Goal: Task Accomplishment & Management: Manage account settings

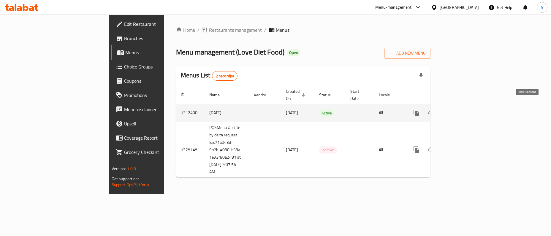
click at [463, 110] on icon "enhanced table" at bounding box center [459, 113] width 7 height 7
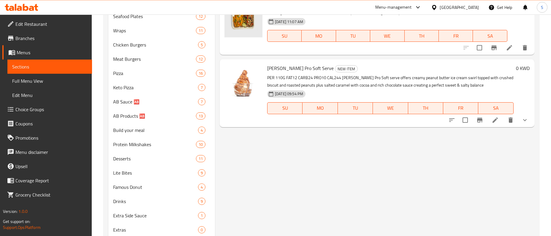
scroll to position [256, 0]
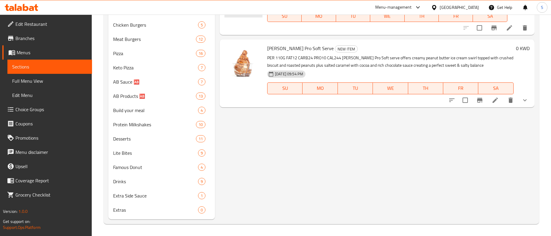
click at [528, 101] on icon "show more" at bounding box center [525, 100] width 7 height 7
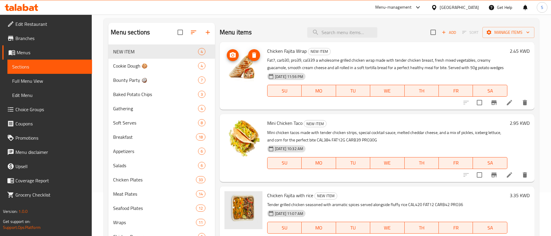
scroll to position [0, 0]
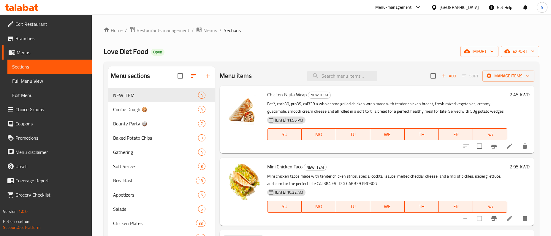
click at [31, 109] on span "Choice Groups" at bounding box center [51, 109] width 72 height 7
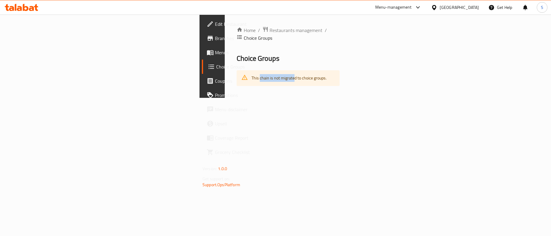
drag, startPoint x: 127, startPoint y: 70, endPoint x: 255, endPoint y: 68, distance: 128.9
click at [252, 70] on div "This chain is not migrated to choice groups." at bounding box center [288, 78] width 103 height 16
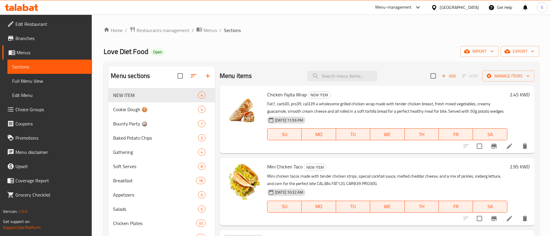
scroll to position [212, 0]
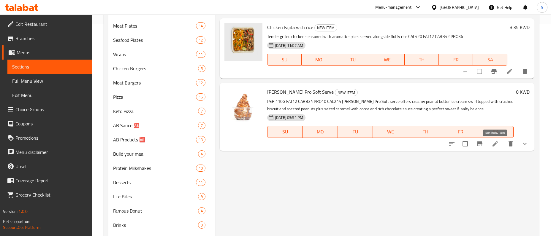
click at [494, 146] on icon at bounding box center [495, 143] width 5 height 5
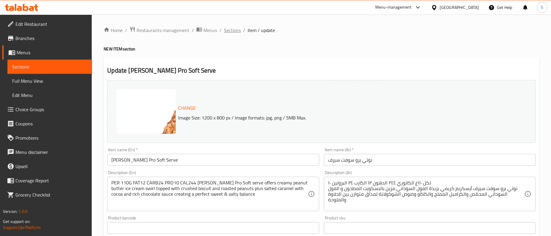
click at [233, 30] on span "Sections" at bounding box center [232, 30] width 17 height 7
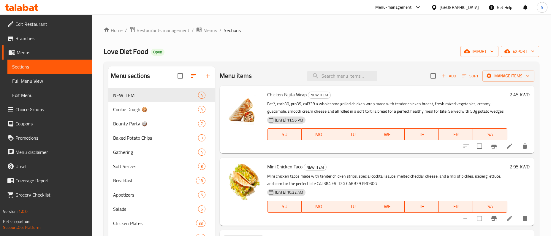
scroll to position [212, 0]
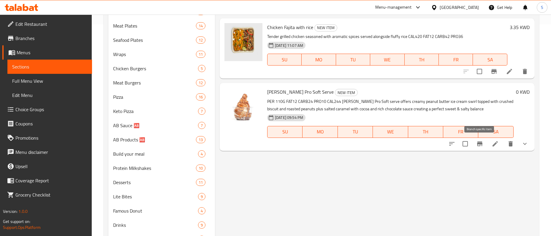
click at [477, 143] on icon "Branch-specific-item" at bounding box center [479, 144] width 7 height 7
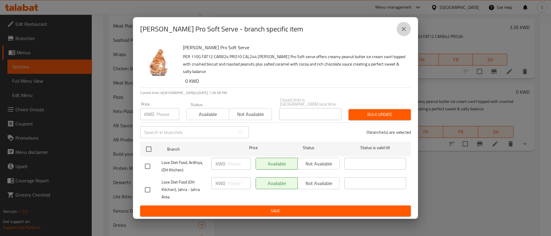
click at [406, 31] on icon "close" at bounding box center [403, 29] width 7 height 7
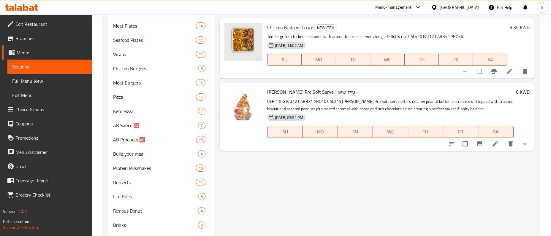
click at [531, 143] on button "show more" at bounding box center [525, 144] width 14 height 14
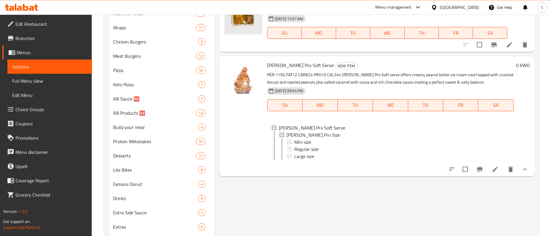
scroll to position [256, 0]
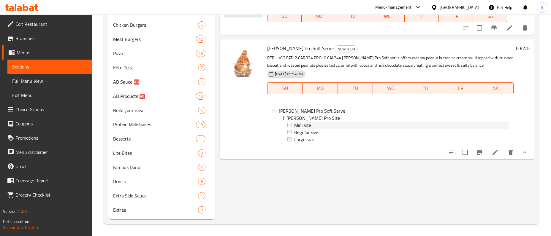
click at [309, 126] on span "Mini size" at bounding box center [302, 125] width 17 height 7
click at [302, 136] on span "Large size" at bounding box center [304, 139] width 20 height 7
click at [307, 130] on span "Regular size" at bounding box center [306, 132] width 24 height 7
click at [304, 126] on span "Mini size" at bounding box center [302, 125] width 17 height 7
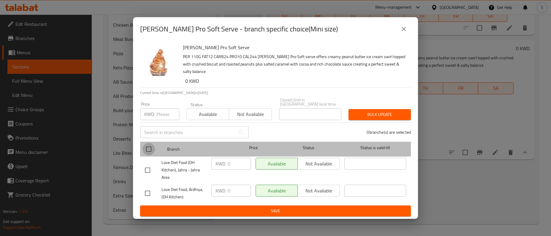
click at [147, 148] on input "checkbox" at bounding box center [149, 149] width 12 height 12
checkbox input "true"
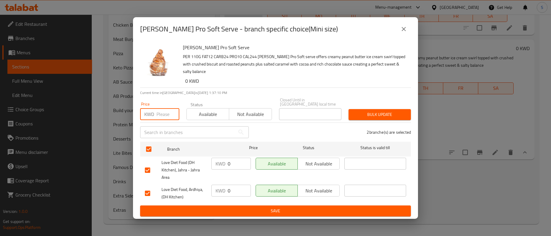
click at [172, 108] on input "number" at bounding box center [168, 114] width 23 height 12
type input "1.25"
click at [376, 109] on button "Bulk update" at bounding box center [380, 114] width 62 height 11
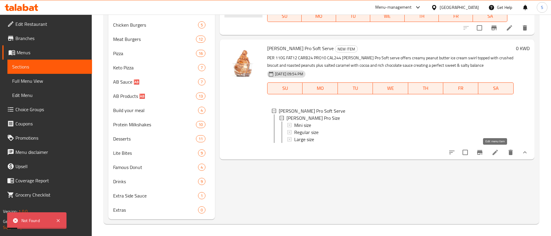
click at [495, 152] on icon at bounding box center [495, 152] width 7 height 7
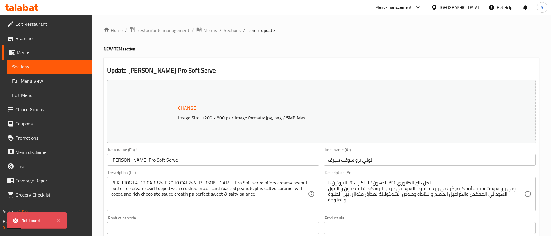
scroll to position [226, 0]
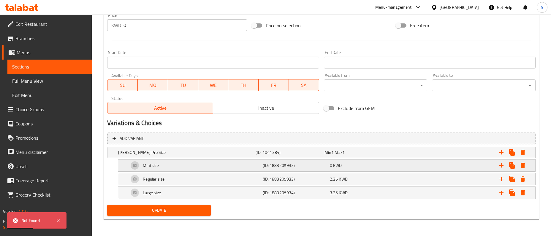
click at [198, 165] on div "Mini size" at bounding box center [195, 166] width 134 height 14
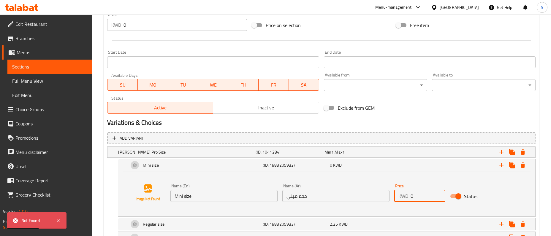
drag, startPoint x: 419, startPoint y: 194, endPoint x: 350, endPoint y: 203, distance: 70.1
click at [411, 202] on input "0" at bounding box center [428, 196] width 35 height 12
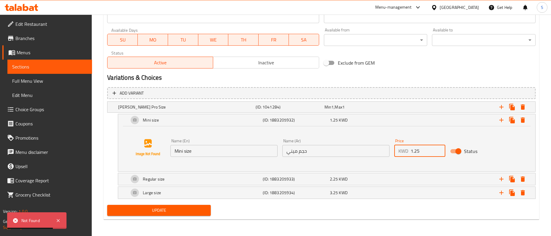
type input "1.25"
click at [153, 207] on span "Update" at bounding box center [159, 210] width 94 height 7
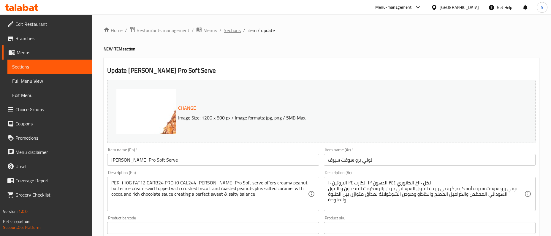
click at [234, 33] on span "Sections" at bounding box center [232, 30] width 17 height 7
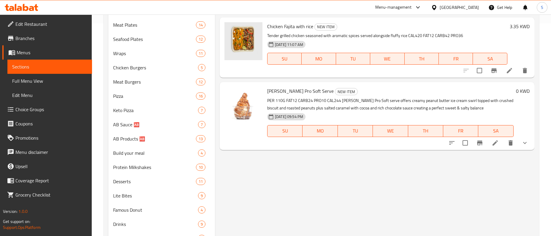
scroll to position [242, 0]
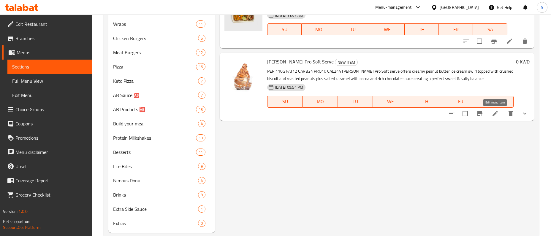
click at [493, 115] on icon at bounding box center [495, 113] width 5 height 5
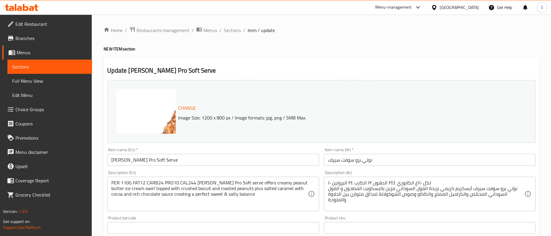
scroll to position [226, 0]
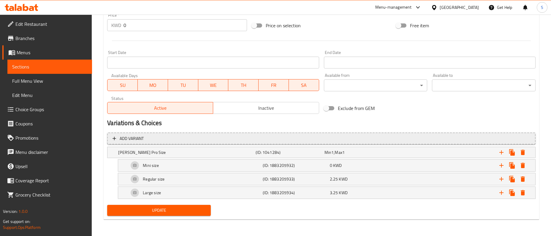
click at [162, 138] on span "Add variant" at bounding box center [322, 138] width 418 height 7
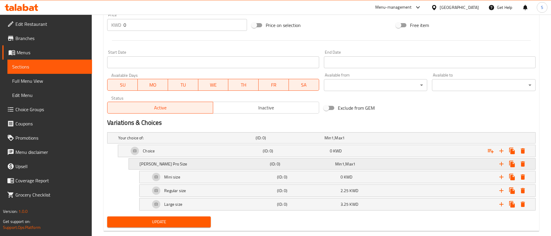
click at [176, 164] on h5 "[PERSON_NAME] Pro Size" at bounding box center [204, 164] width 128 height 6
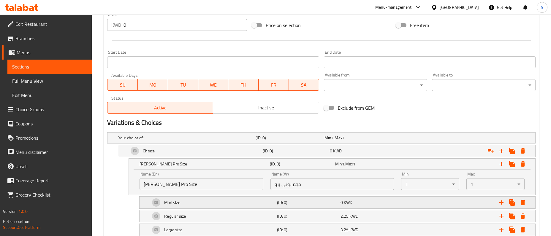
click at [193, 203] on div "Mini size" at bounding box center [212, 203] width 127 height 14
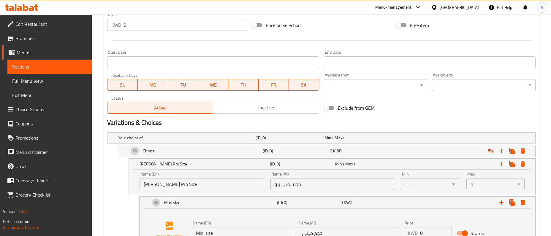
drag, startPoint x: 227, startPoint y: 235, endPoint x: 184, endPoint y: 235, distance: 43.4
click at [192, 235] on input "Mini size" at bounding box center [242, 234] width 101 height 12
click at [174, 152] on div "Choice" at bounding box center [195, 151] width 134 height 14
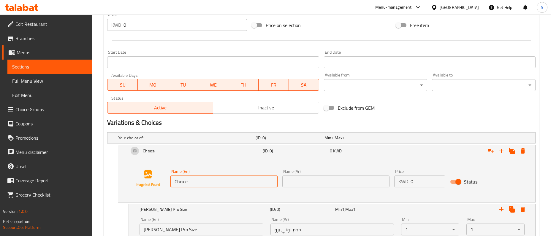
drag, startPoint x: 202, startPoint y: 179, endPoint x: 127, endPoint y: 195, distance: 77.0
click at [171, 188] on input "Choice" at bounding box center [224, 182] width 107 height 12
paste input "Mini siz"
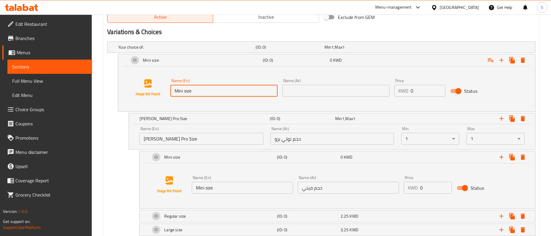
type input "Mini size"
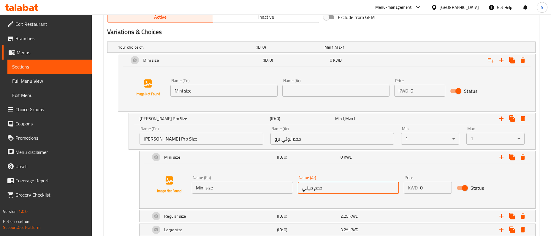
drag, startPoint x: 301, startPoint y: 189, endPoint x: 339, endPoint y: 79, distance: 116.3
click at [298, 189] on input "حجم ميني" at bounding box center [348, 188] width 101 height 12
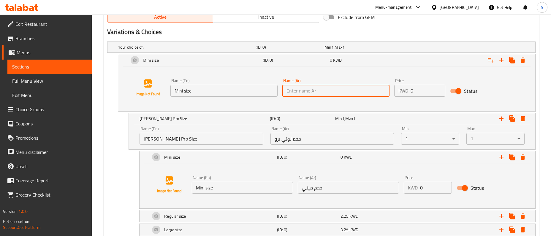
click at [332, 91] on input "text" at bounding box center [335, 91] width 107 height 12
paste input "حجم ميني"
type input "حجم ميني"
drag, startPoint x: 420, startPoint y: 91, endPoint x: 362, endPoint y: 100, distance: 58.9
click at [411, 97] on input "0" at bounding box center [428, 91] width 35 height 12
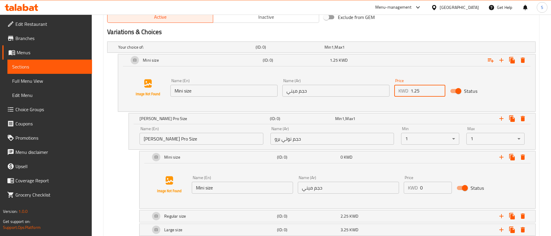
scroll to position [354, 0]
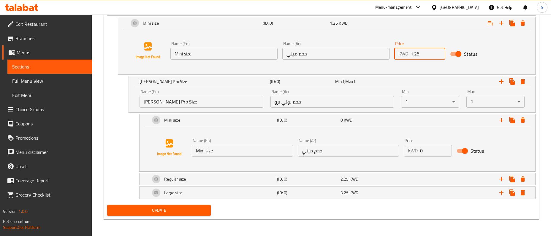
type input "1.25"
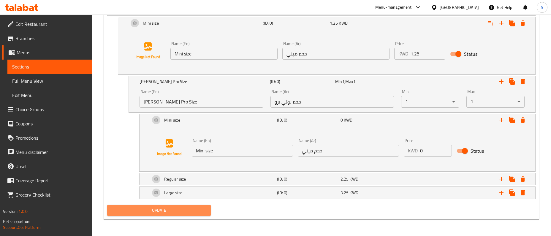
click at [149, 207] on button "Update" at bounding box center [159, 210] width 104 height 11
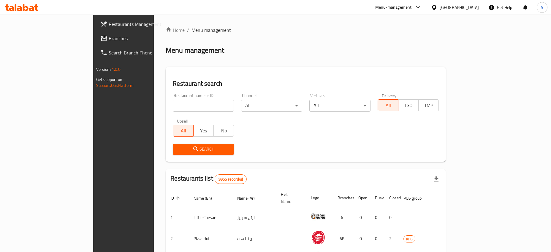
click at [173, 105] on input "search" at bounding box center [203, 106] width 61 height 12
type input "parivaa"
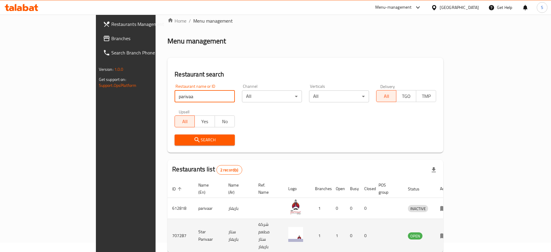
scroll to position [23, 0]
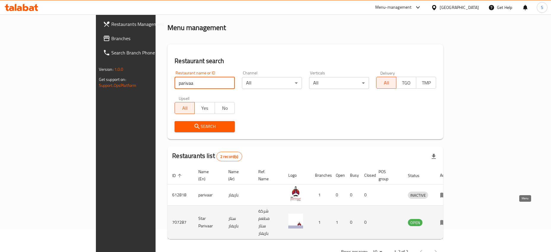
click at [447, 218] on icon "enhanced table" at bounding box center [443, 221] width 7 height 7
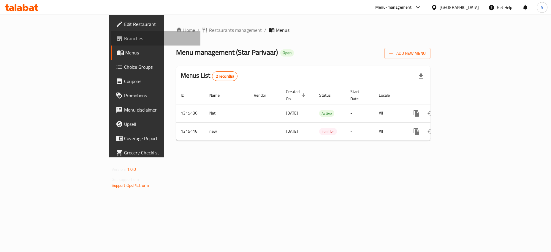
click at [124, 39] on span "Branches" at bounding box center [160, 38] width 72 height 7
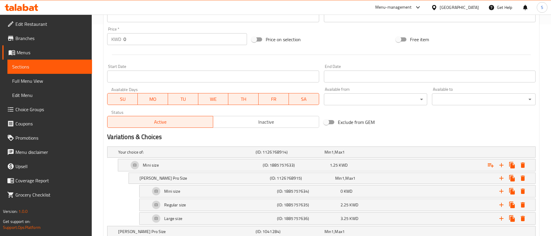
scroll to position [291, 0]
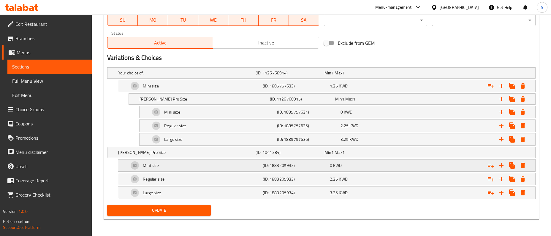
click at [166, 168] on div "Mini size" at bounding box center [195, 166] width 134 height 14
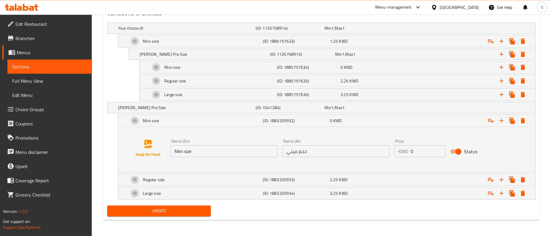
scroll to position [337, 0]
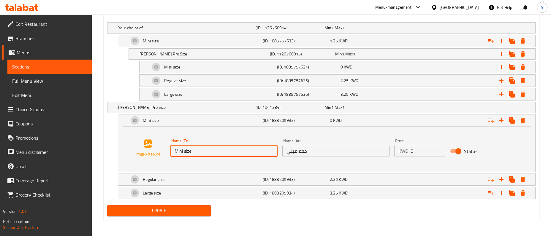
drag, startPoint x: 207, startPoint y: 153, endPoint x: 137, endPoint y: 154, distance: 70.4
click at [171, 154] on input "Mini size" at bounding box center [224, 151] width 107 height 12
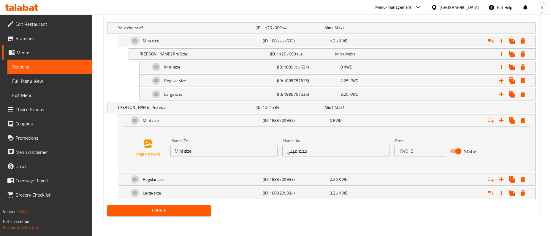
click at [309, 155] on input "حجم ميني" at bounding box center [335, 151] width 107 height 12
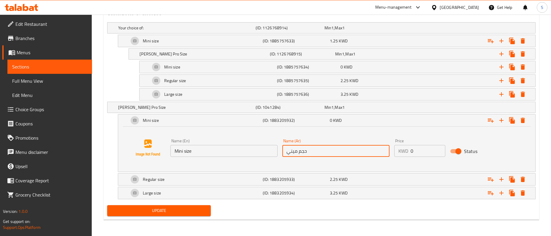
click at [309, 155] on input "حجم ميني" at bounding box center [335, 151] width 107 height 12
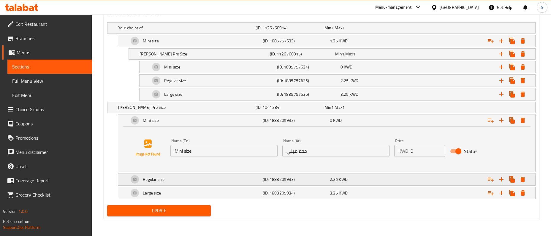
click at [173, 179] on div "Regular size" at bounding box center [195, 180] width 134 height 14
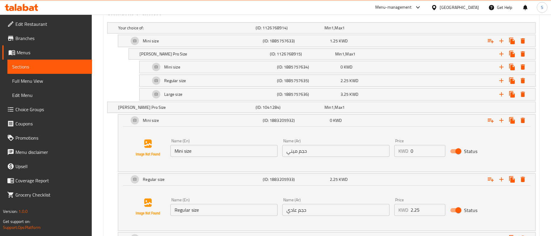
scroll to position [382, 0]
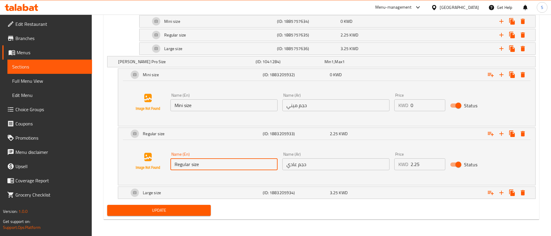
drag, startPoint x: 222, startPoint y: 159, endPoint x: 101, endPoint y: 180, distance: 122.7
click at [171, 171] on input "Regular size" at bounding box center [224, 165] width 107 height 12
click at [327, 165] on input "حجم عادي" at bounding box center [335, 165] width 107 height 12
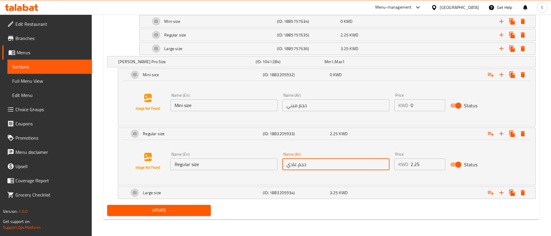
click at [327, 165] on input "حجم عادي" at bounding box center [335, 165] width 107 height 12
click at [170, 195] on div "Large size" at bounding box center [195, 193] width 134 height 14
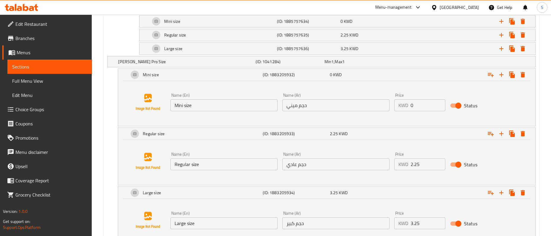
scroll to position [428, 0]
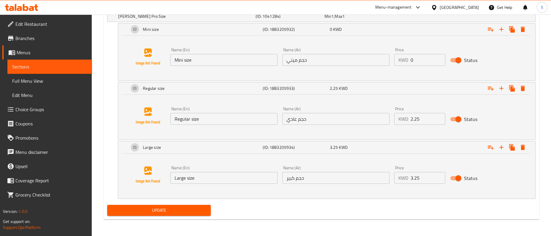
drag, startPoint x: 208, startPoint y: 180, endPoint x: 108, endPoint y: 183, distance: 99.2
click at [171, 183] on input "Large size" at bounding box center [224, 178] width 107 height 12
click at [311, 185] on div "Name (Ar) حجم كبير Name (Ar)" at bounding box center [336, 175] width 112 height 23
click at [310, 181] on input "حجم كبير" at bounding box center [335, 178] width 107 height 12
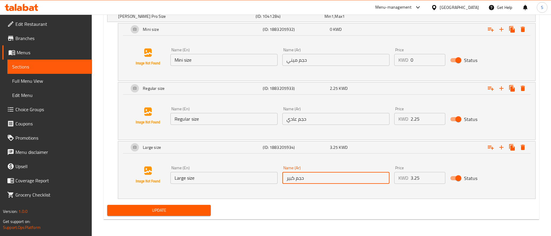
click at [310, 181] on input "حجم كبير" at bounding box center [335, 178] width 107 height 12
drag, startPoint x: 261, startPoint y: 214, endPoint x: 482, endPoint y: 208, distance: 221.1
click at [262, 214] on div "Update" at bounding box center [321, 211] width 433 height 16
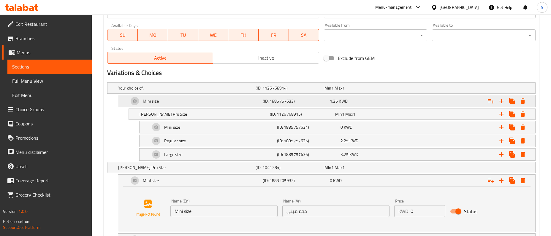
click at [526, 100] on icon "Expand" at bounding box center [523, 101] width 7 height 7
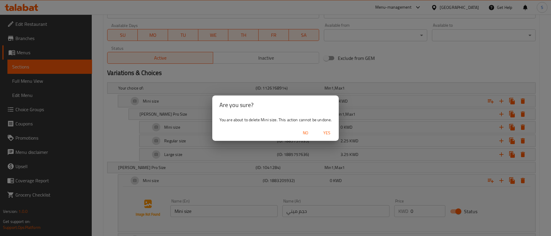
click at [325, 127] on div "No Yes" at bounding box center [275, 133] width 127 height 16
click at [327, 133] on span "Yes" at bounding box center [327, 133] width 14 height 7
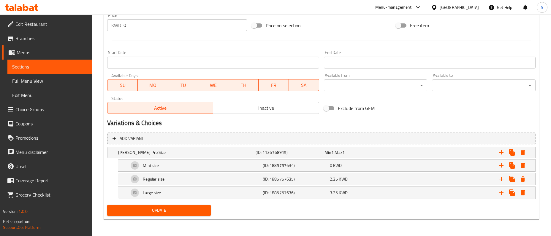
scroll to position [226, 0]
click at [524, 149] on icon "Expand" at bounding box center [523, 152] width 7 height 7
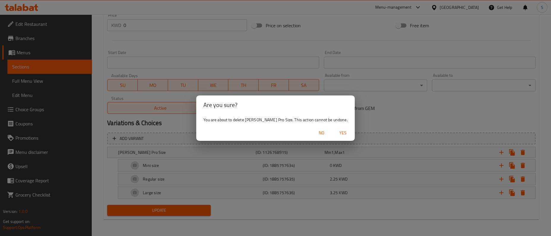
click at [336, 131] on span "Yes" at bounding box center [343, 133] width 14 height 7
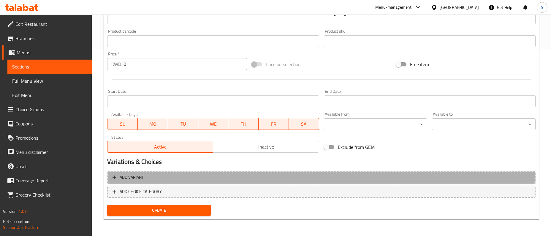
click at [163, 176] on span "Add variant" at bounding box center [322, 177] width 418 height 7
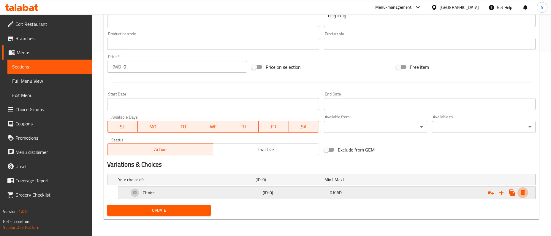
click at [524, 192] on icon "Expand" at bounding box center [523, 192] width 4 height 5
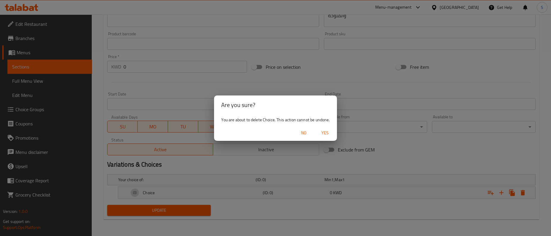
click at [325, 129] on button "Yes" at bounding box center [325, 133] width 19 height 11
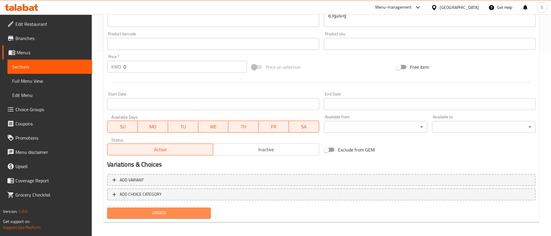
click at [170, 213] on span "Update" at bounding box center [159, 213] width 94 height 7
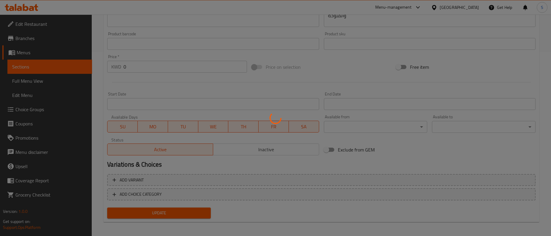
scroll to position [33, 0]
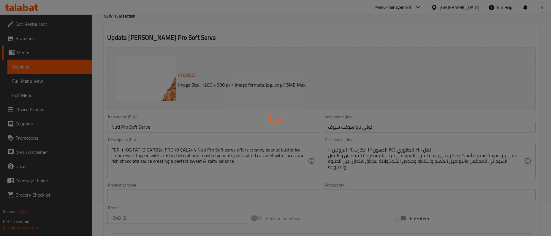
click at [160, 129] on div at bounding box center [275, 118] width 551 height 236
click at [163, 125] on div at bounding box center [275, 118] width 551 height 236
click at [345, 34] on div at bounding box center [275, 118] width 551 height 236
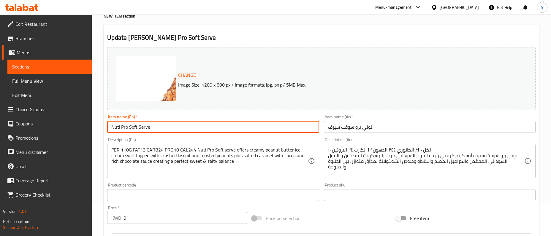
drag, startPoint x: 74, startPoint y: 130, endPoint x: 152, endPoint y: 115, distance: 79.1
click at [107, 130] on input "Nuti Pro Soft Serve" at bounding box center [213, 127] width 212 height 12
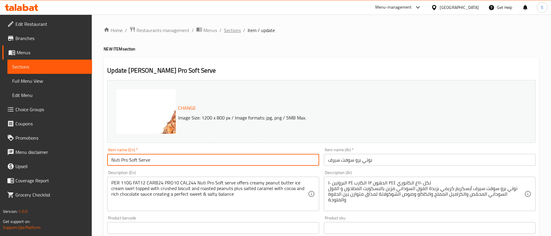
click at [231, 30] on span "Sections" at bounding box center [232, 30] width 17 height 7
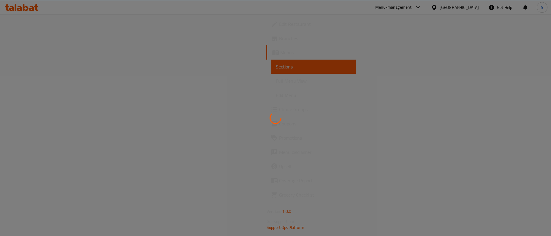
click at [350, 35] on div at bounding box center [275, 118] width 551 height 236
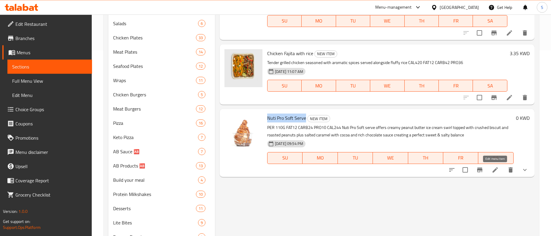
click at [495, 170] on icon at bounding box center [495, 170] width 5 height 5
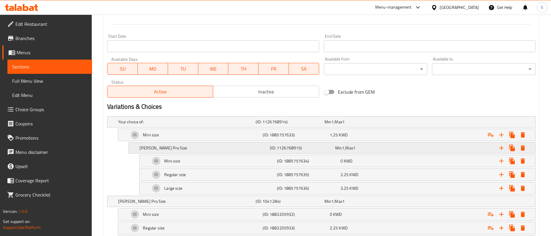
scroll to position [291, 0]
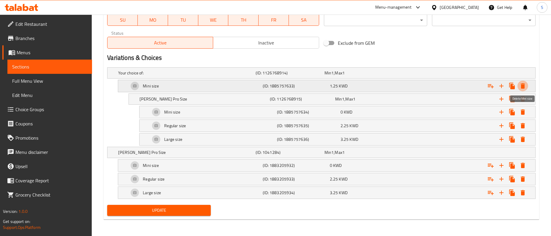
click at [521, 86] on icon "Expand" at bounding box center [523, 85] width 4 height 5
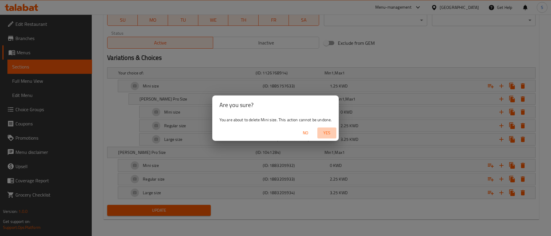
click at [328, 131] on span "Yes" at bounding box center [327, 133] width 14 height 7
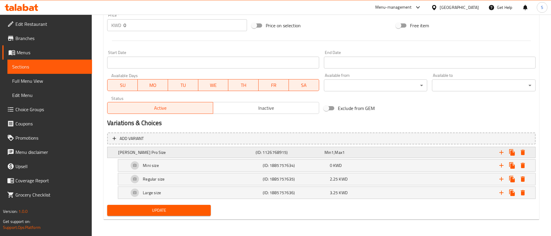
click at [522, 150] on icon "Expand" at bounding box center [523, 152] width 4 height 5
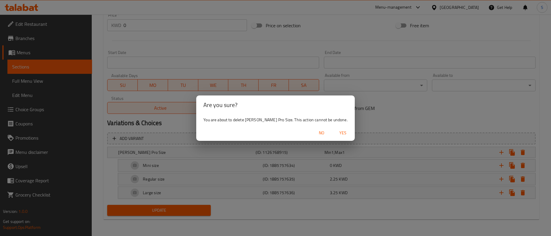
click at [336, 130] on span "Yes" at bounding box center [343, 133] width 14 height 7
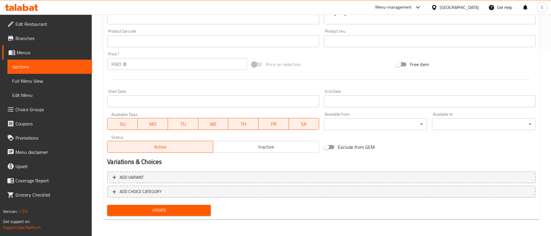
click at [180, 204] on div "Update" at bounding box center [159, 211] width 108 height 16
click at [165, 213] on span "Update" at bounding box center [159, 210] width 94 height 7
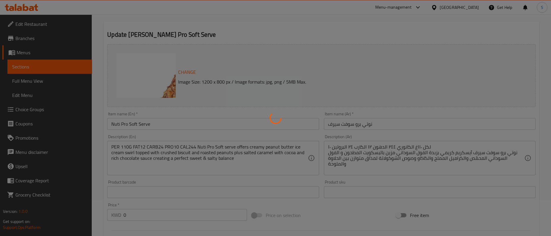
scroll to position [0, 0]
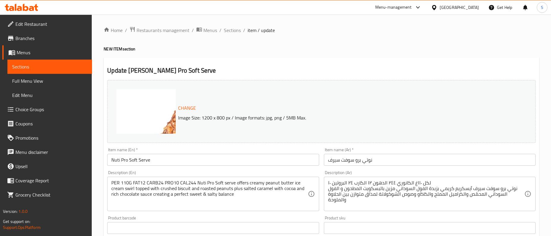
click at [317, 54] on div "Home / Restaurants management / Menus / Sections / item / update NEW ITEM secti…" at bounding box center [322, 218] width 436 height 385
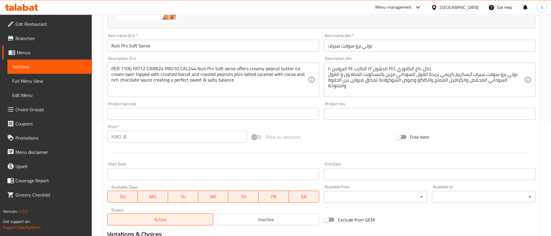
scroll to position [187, 0]
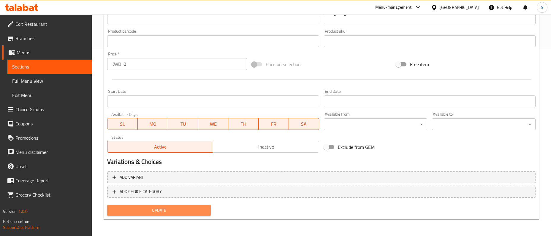
click at [169, 207] on span "Update" at bounding box center [159, 210] width 94 height 7
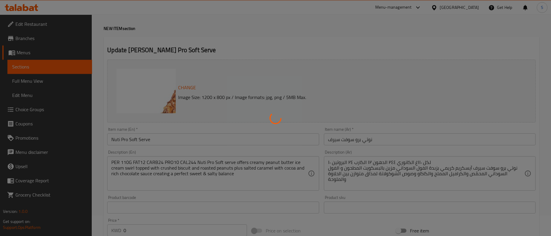
scroll to position [0, 0]
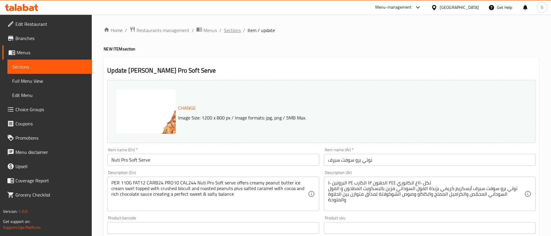
click at [231, 29] on span "Sections" at bounding box center [232, 30] width 17 height 7
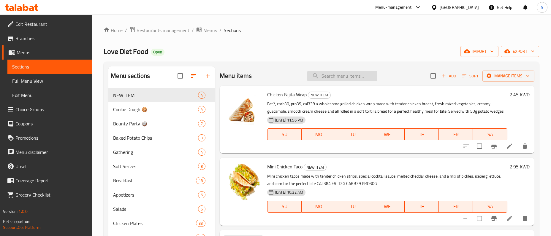
click at [344, 74] on input "search" at bounding box center [342, 76] width 70 height 10
paste input "Nuti Pro Soft Serve"
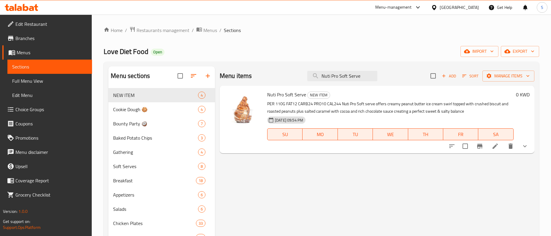
type input "Nuti Pro Soft Serve"
click at [490, 146] on li at bounding box center [495, 146] width 17 height 11
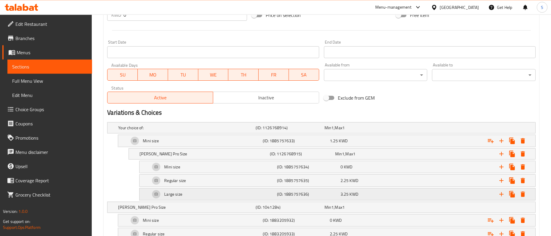
scroll to position [291, 0]
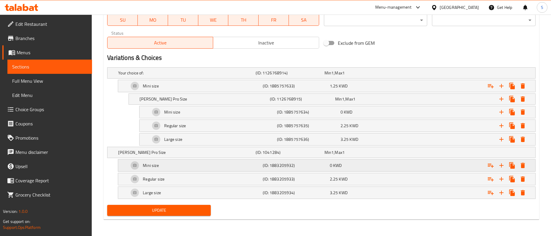
click at [521, 168] on icon "Expand" at bounding box center [523, 165] width 4 height 5
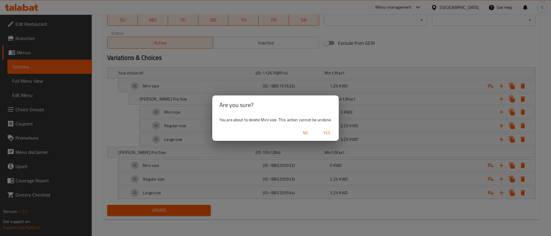
click at [323, 131] on span "Yes" at bounding box center [327, 133] width 14 height 7
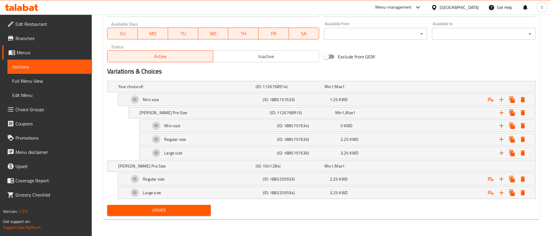
scroll to position [278, 0]
click at [523, 179] on icon "Expand" at bounding box center [523, 179] width 4 height 5
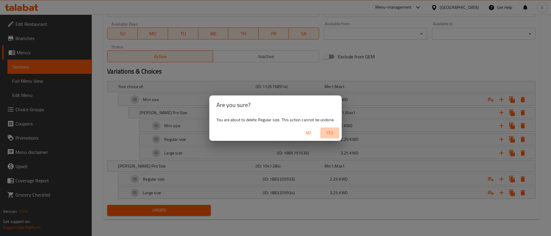
click at [337, 131] on span "Yes" at bounding box center [330, 133] width 14 height 7
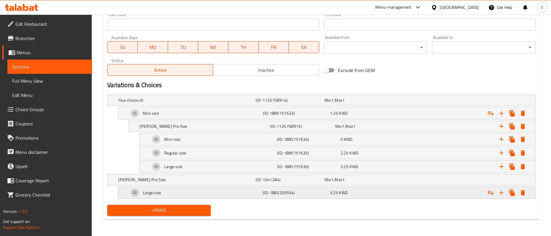
click at [521, 194] on icon "Expand" at bounding box center [523, 192] width 4 height 5
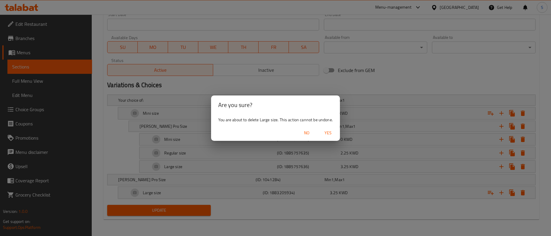
click at [326, 136] on span "Yes" at bounding box center [328, 133] width 14 height 7
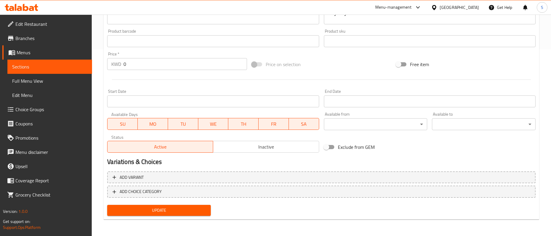
scroll to position [187, 0]
click at [170, 208] on span "Update" at bounding box center [159, 210] width 94 height 7
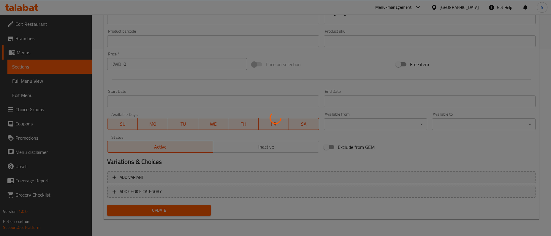
scroll to position [0, 0]
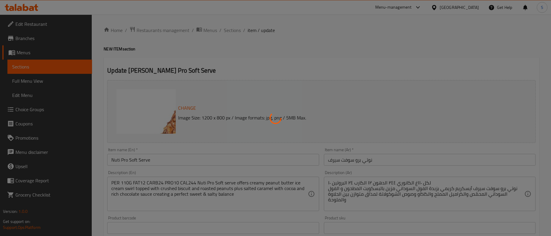
click at [238, 30] on div at bounding box center [275, 118] width 551 height 236
click at [219, 30] on div at bounding box center [275, 118] width 551 height 236
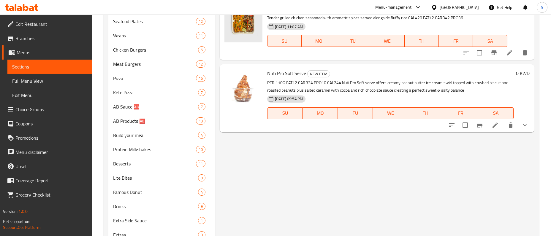
scroll to position [242, 0]
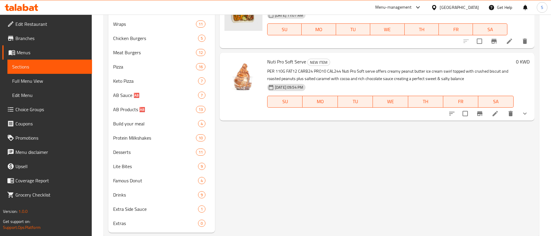
click at [495, 112] on icon at bounding box center [495, 113] width 7 height 7
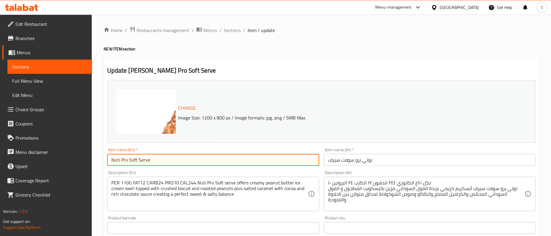
click at [169, 160] on input "Nuti Pro Soft Serve" at bounding box center [213, 160] width 212 height 12
click at [169, 159] on input "Nuti Pro Soft Serve" at bounding box center [213, 160] width 212 height 12
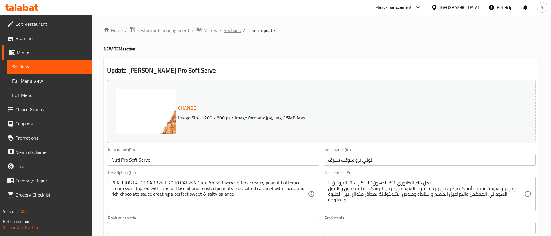
click at [231, 32] on span "Sections" at bounding box center [232, 30] width 17 height 7
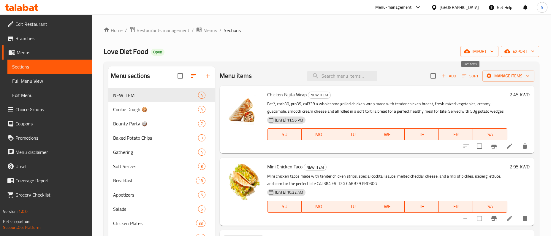
scroll to position [186, 0]
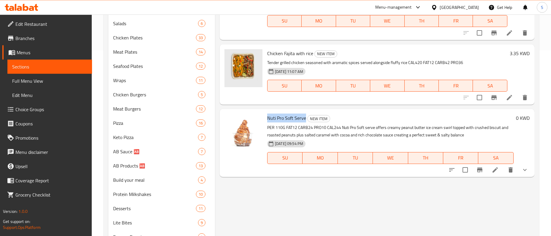
click at [495, 170] on icon at bounding box center [495, 170] width 5 height 5
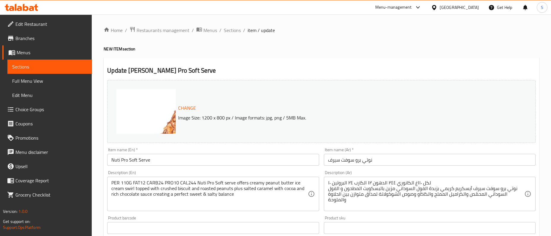
click at [373, 156] on input "نوتي برو سوفت سيرف" at bounding box center [430, 160] width 212 height 12
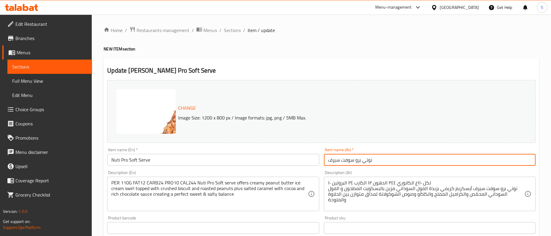
click at [375, 160] on input "نوتي برو سوفت سيرف" at bounding box center [430, 160] width 212 height 12
click at [189, 193] on textarea "PER 110G FAT12 CARB24 PRO10 CAL244 Nuti Pro Soft serve offers creamy peanut but…" at bounding box center [209, 194] width 196 height 28
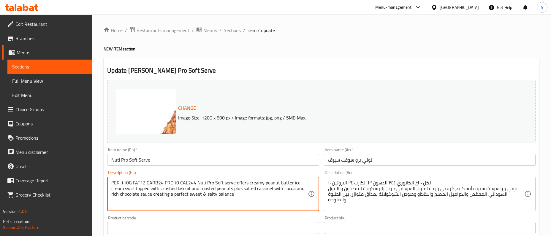
click at [189, 193] on textarea "PER 110G FAT12 CARB24 PRO10 CAL244 Nuti Pro Soft serve offers creamy peanut but…" at bounding box center [209, 194] width 196 height 28
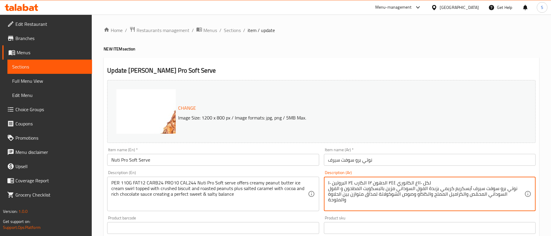
click at [376, 191] on textarea "لكل ١١٠غ الكانوري ٢٤٤ الدهون ١٢ الكارب ٢٤ البروتين ١٠ نوتي برو سوفت سيرف آيسكري…" at bounding box center [426, 194] width 196 height 28
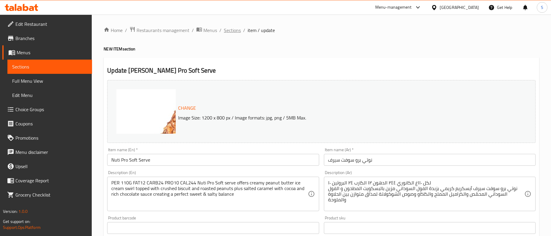
click at [234, 30] on span "Sections" at bounding box center [232, 30] width 17 height 7
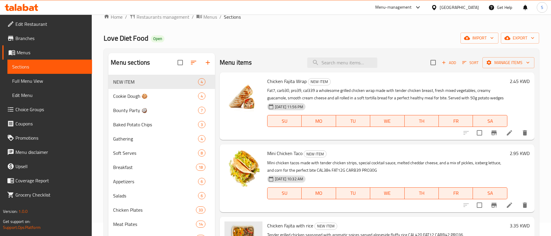
scroll to position [225, 0]
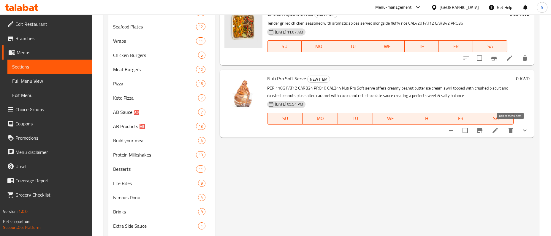
click at [511, 130] on icon "delete" at bounding box center [511, 130] width 4 height 5
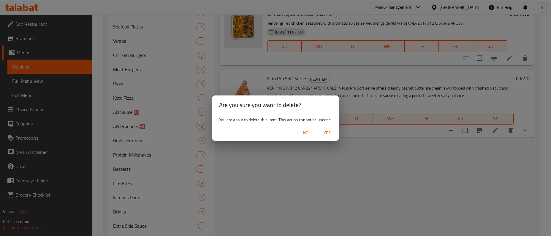
click at [326, 132] on span "Yes" at bounding box center [327, 133] width 14 height 7
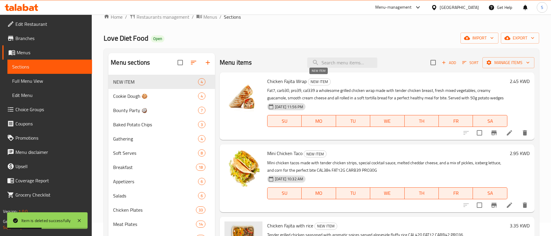
scroll to position [0, 0]
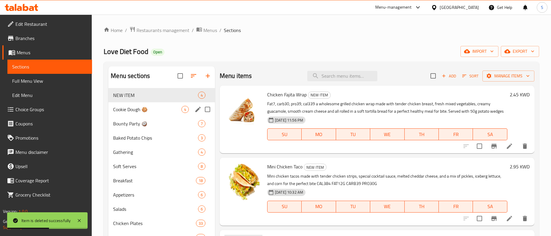
click at [143, 112] on span "Cookie Dough 🍪" at bounding box center [147, 109] width 68 height 7
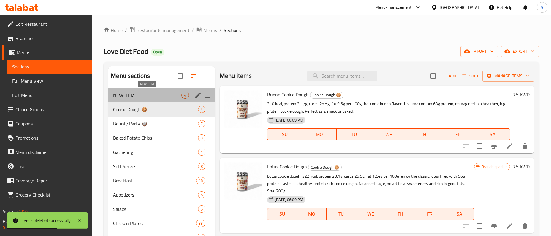
click at [130, 93] on span "NEW ITEM" at bounding box center [147, 95] width 68 height 7
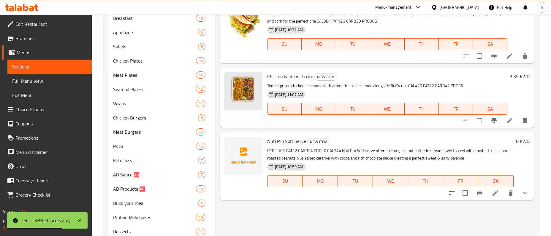
scroll to position [182, 0]
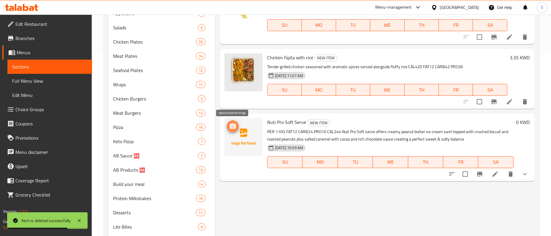
click at [231, 125] on icon "upload picture" at bounding box center [233, 126] width 6 height 5
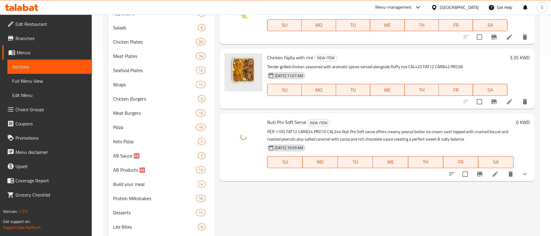
scroll to position [0, 0]
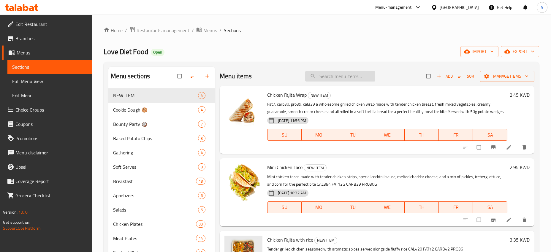
click at [346, 77] on input "search" at bounding box center [340, 76] width 70 height 10
click at [456, 73] on span "Sort" at bounding box center [467, 76] width 26 height 9
click at [452, 75] on span "Add" at bounding box center [445, 76] width 16 height 7
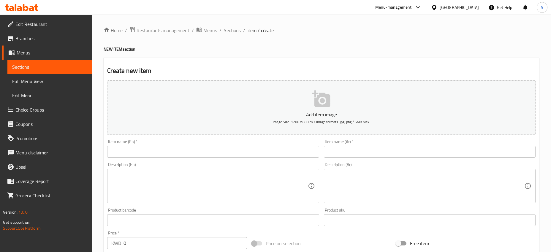
click at [249, 147] on input "text" at bounding box center [213, 152] width 212 height 12
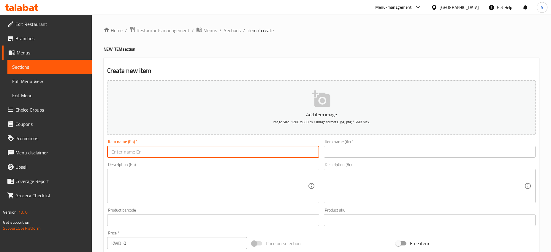
paste input "Nuti Pro Soft Serve"
type input "Nuti Pro Soft Serve"
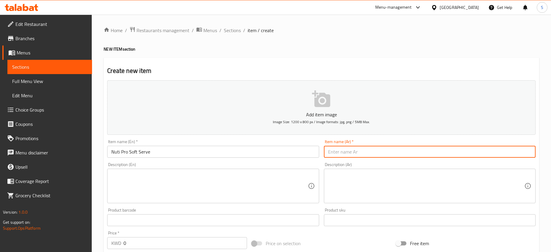
click at [374, 152] on input "text" at bounding box center [430, 152] width 212 height 12
paste input "نوتي برو سوفت سيرف"
type input "نوتي برو سوفت سيرف"
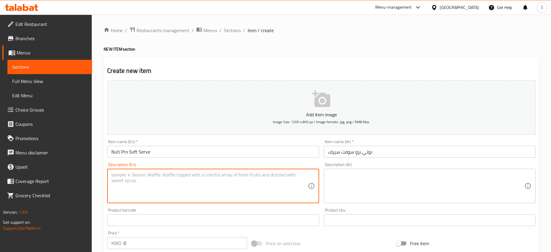
click at [200, 190] on textarea at bounding box center [209, 186] width 196 height 28
paste textarea "PER 110G FAT12 CARB24 PRO10 CAL244 Nuti Pro Soft serve offers creamy peanut but…"
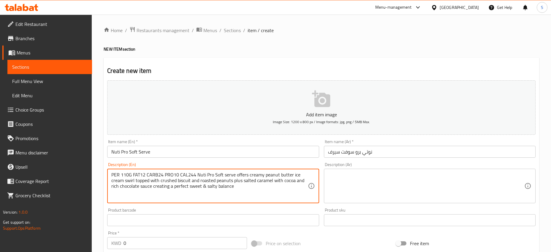
type textarea "PER 110G FAT12 CARB24 PRO10 CAL244 Nuti Pro Soft serve offers creamy peanut but…"
click at [377, 174] on textarea at bounding box center [426, 186] width 196 height 28
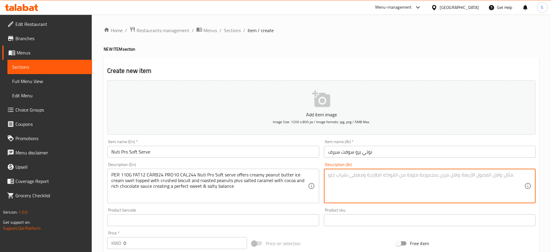
paste textarea "نوتي برو سوفت سيرف آيسكريم كريمي بزبدة الفول السوداني مزين بالبسكويت المطحون و …"
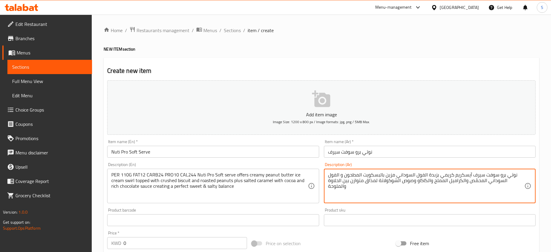
type textarea "نوتي برو سوفت سيرف آيسكريم كريمي بزبدة الفول السوداني مزين بالبسكويت المطحون و …"
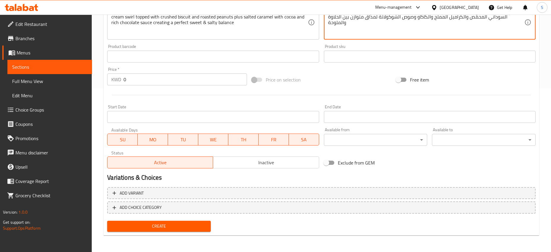
click at [159, 188] on button "Add variant" at bounding box center [321, 193] width 429 height 12
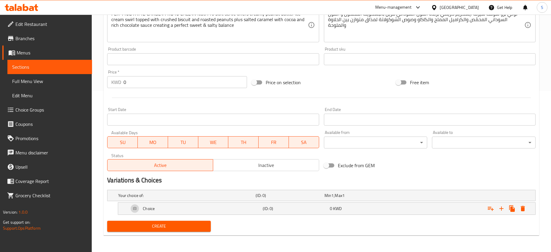
scroll to position [161, 0]
click at [512, 209] on icon "Expand" at bounding box center [512, 208] width 6 height 7
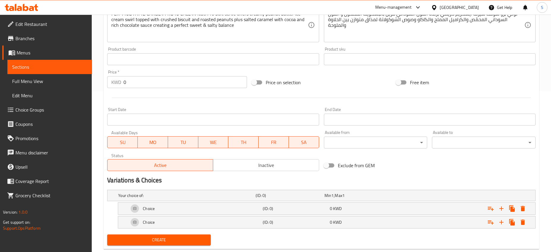
click at [512, 209] on icon "Expand" at bounding box center [512, 208] width 6 height 7
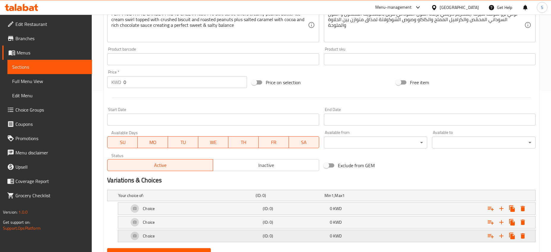
click at [183, 229] on div "Choice" at bounding box center [195, 235] width 134 height 14
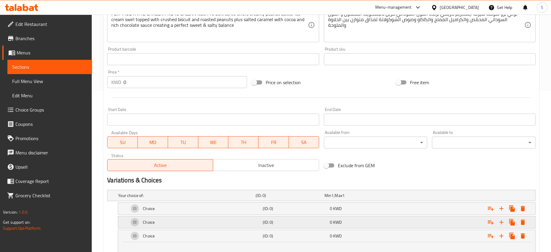
click at [181, 220] on div "Choice" at bounding box center [195, 222] width 134 height 14
click at [183, 209] on div "Choice" at bounding box center [195, 208] width 134 height 14
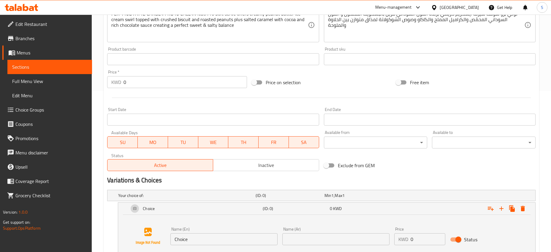
scroll to position [324, 0]
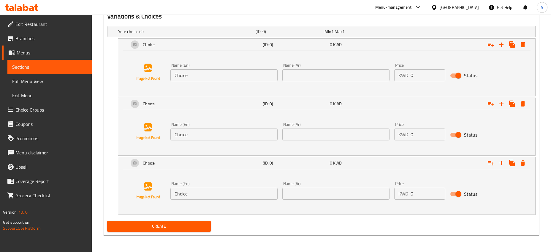
drag, startPoint x: 224, startPoint y: 72, endPoint x: 97, endPoint y: 83, distance: 127.0
click at [171, 81] on input "Choice" at bounding box center [224, 75] width 107 height 12
paste input "Mini size"
click at [181, 73] on input "Mini size" at bounding box center [224, 75] width 107 height 12
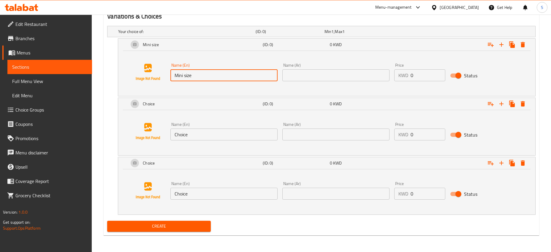
click at [191, 76] on input "Mini size" at bounding box center [224, 75] width 107 height 12
drag, startPoint x: 201, startPoint y: 78, endPoint x: 97, endPoint y: 86, distance: 105.2
click at [171, 81] on input "Mini Size" at bounding box center [224, 75] width 107 height 12
type input "Mini Size"
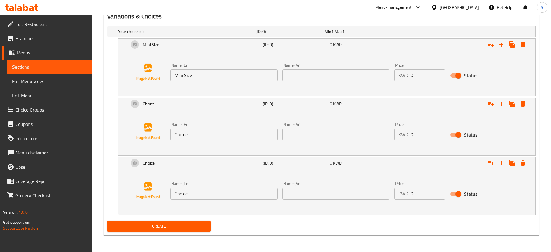
click at [333, 80] on input "text" at bounding box center [335, 75] width 107 height 12
paste input "حجم ميني"
type input "حجم ميني"
drag, startPoint x: 414, startPoint y: 77, endPoint x: 287, endPoint y: 59, distance: 128.3
click at [411, 81] on input "0" at bounding box center [428, 75] width 35 height 12
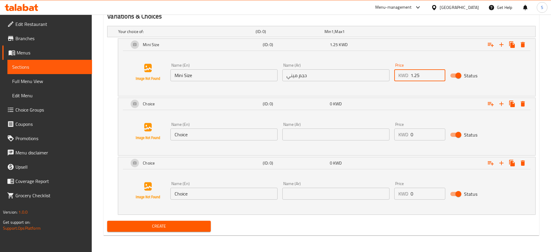
type input "1.25"
click at [360, 116] on div "Name (En) Choice Name (En) Name (Ar) Name (Ar) Price KWD 0 Price Status" at bounding box center [326, 131] width 403 height 45
drag, startPoint x: 399, startPoint y: 139, endPoint x: 386, endPoint y: 139, distance: 12.8
click at [411, 139] on input "0" at bounding box center [428, 134] width 35 height 12
paste input "2.25"
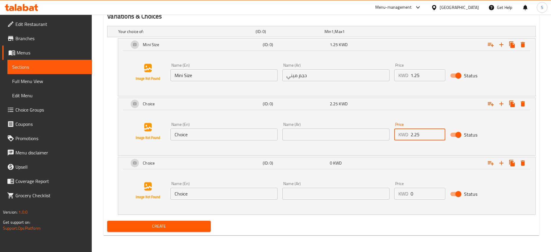
type input "2.25"
drag, startPoint x: 359, startPoint y: 219, endPoint x: 422, endPoint y: 180, distance: 74.0
click at [360, 219] on div "Create" at bounding box center [321, 226] width 433 height 16
drag, startPoint x: 418, startPoint y: 192, endPoint x: 366, endPoint y: 198, distance: 52.4
click at [411, 198] on input "0" at bounding box center [428, 193] width 35 height 12
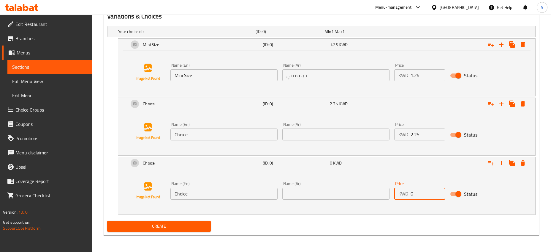
paste input "3.25"
type input "3.25"
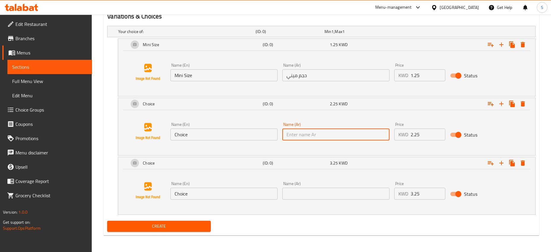
click at [335, 135] on input "text" at bounding box center [335, 134] width 107 height 12
paste input "حجم عادي"
type input "حجم عادي"
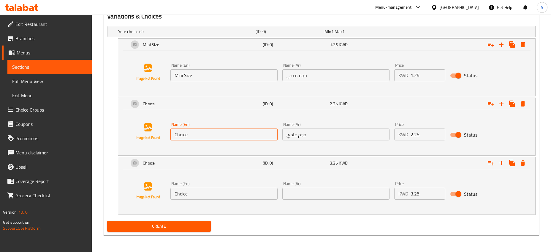
drag, startPoint x: 230, startPoint y: 132, endPoint x: 44, endPoint y: 133, distance: 186.2
click at [171, 135] on input "Choice" at bounding box center [224, 134] width 107 height 12
type input "Regular Size"
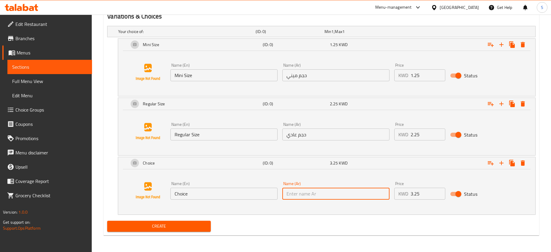
click at [343, 192] on input "text" at bounding box center [335, 193] width 107 height 12
paste input "حجم كبير"
type input "حجم كبير"
click at [220, 197] on input "Choice" at bounding box center [224, 193] width 107 height 12
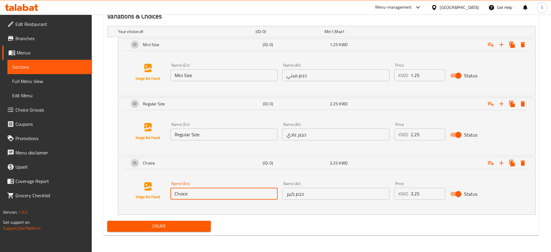
click at [220, 197] on input "Choice" at bounding box center [224, 193] width 107 height 12
type input "Large Size"
click at [167, 221] on button "Create" at bounding box center [159, 225] width 104 height 11
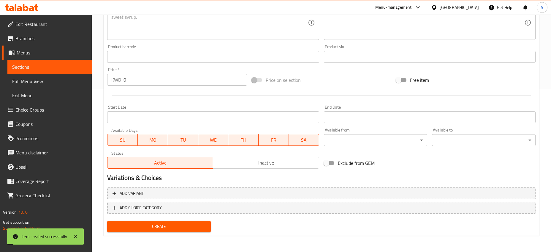
scroll to position [12, 0]
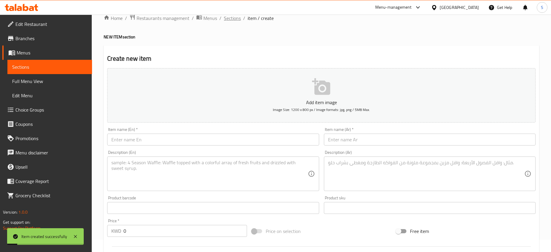
click at [231, 20] on span "Sections" at bounding box center [232, 18] width 17 height 7
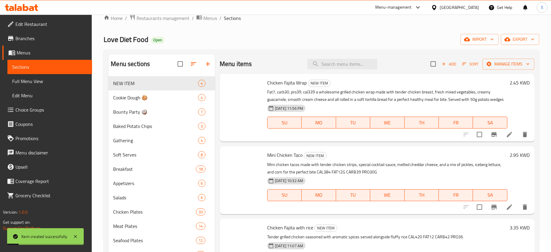
click at [476, 64] on span "Sort" at bounding box center [470, 64] width 16 height 7
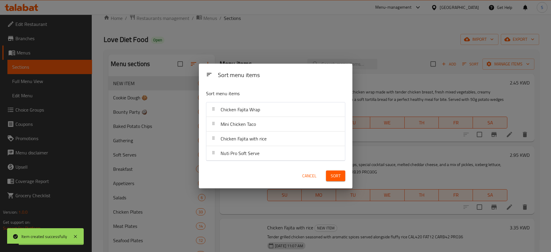
click at [468, 63] on div "Sort menu items Sort menu items Chicken Fajita Wrap Mini Chicken Taco Chicken F…" at bounding box center [275, 126] width 551 height 252
click at [354, 108] on div "[DATE] 11:56 PM SU MO TU WE TH FR SA" at bounding box center [387, 118] width 245 height 32
click at [143, 96] on span "Cookie Dough 🍪" at bounding box center [155, 97] width 85 height 7
